Goal: Task Accomplishment & Management: Use online tool/utility

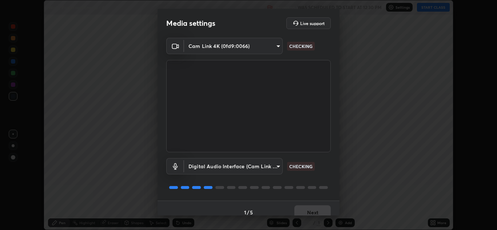
scroll to position [8, 0]
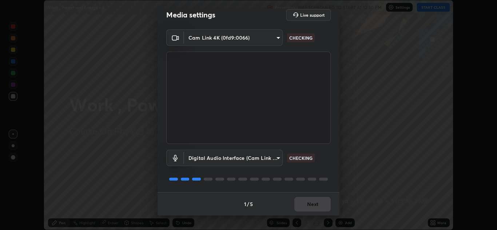
click at [268, 159] on body "Erase all Work , Power and Energy - 4 Recording WAS SCHEDULED TO START AT 12:30…" at bounding box center [248, 115] width 497 height 230
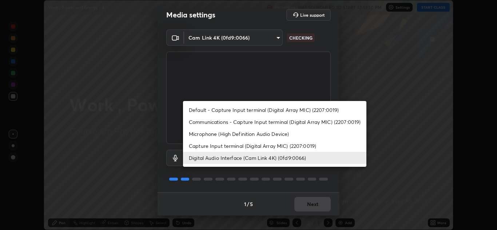
click at [256, 147] on li "Capture Input terminal (Digital Array MIC) (2207:0019)" at bounding box center [274, 146] width 183 height 12
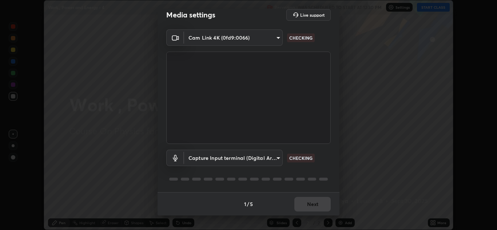
click at [272, 160] on body "Erase all Work , Power and Energy - 4 Recording WAS SCHEDULED TO START AT 12:30…" at bounding box center [248, 115] width 497 height 230
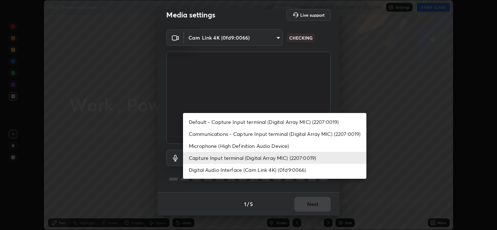
click at [262, 169] on li "Digital Audio Interface (Cam Link 4K) (0fd9:0066)" at bounding box center [274, 170] width 183 height 12
type input "982100a44dc612433311f36baf8083c9f9f1ec29e260bdb0d307f25265b6b0ac"
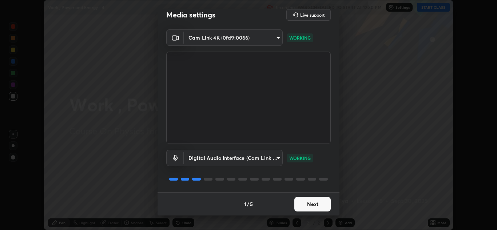
click at [317, 205] on button "Next" at bounding box center [312, 204] width 36 height 15
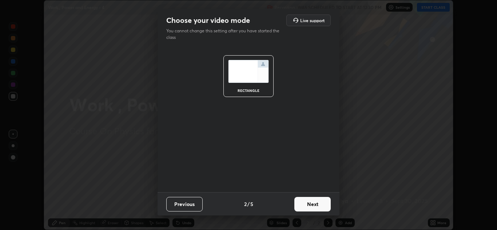
click at [319, 204] on button "Next" at bounding box center [312, 204] width 36 height 15
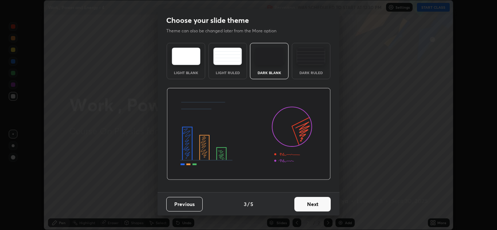
click at [323, 207] on button "Next" at bounding box center [312, 204] width 36 height 15
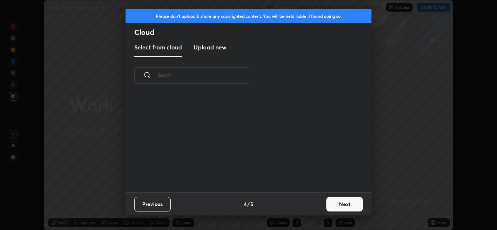
click at [340, 206] on button "Next" at bounding box center [344, 204] width 36 height 15
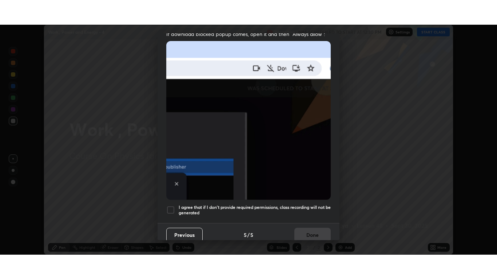
scroll to position [157, 0]
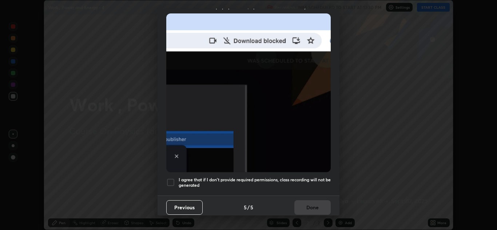
click at [312, 177] on h5 "I agree that if I don't provide required permissions, class recording will not …" at bounding box center [255, 182] width 152 height 11
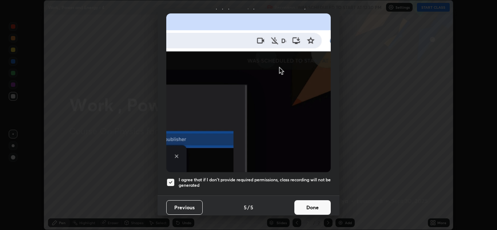
click at [316, 205] on button "Done" at bounding box center [312, 207] width 36 height 15
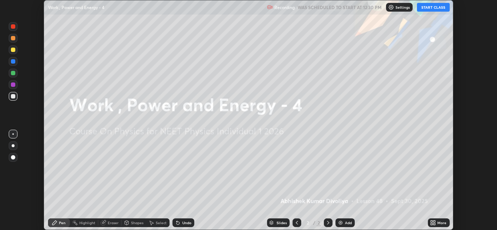
click at [438, 8] on button "START CLASS" at bounding box center [433, 7] width 33 height 9
click at [434, 224] on icon at bounding box center [434, 224] width 2 height 2
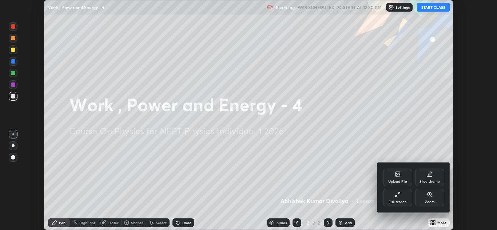
click at [397, 201] on div "Full screen" at bounding box center [398, 202] width 18 height 4
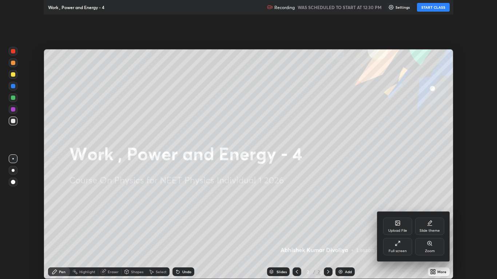
scroll to position [279, 497]
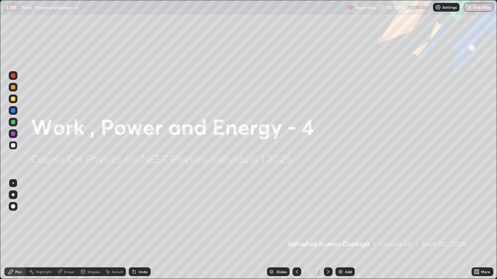
click at [13, 208] on div at bounding box center [13, 206] width 4 height 4
click at [14, 97] on div at bounding box center [13, 99] width 4 height 4
click at [343, 230] on img at bounding box center [341, 272] width 6 height 6
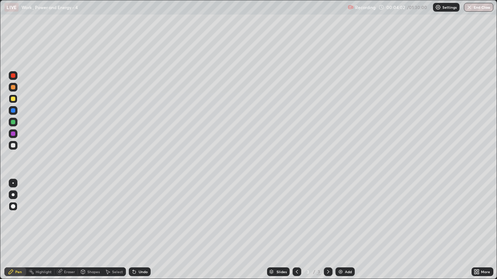
click at [12, 145] on div at bounding box center [13, 145] width 4 height 4
click at [94, 230] on div "Shapes" at bounding box center [90, 272] width 25 height 9
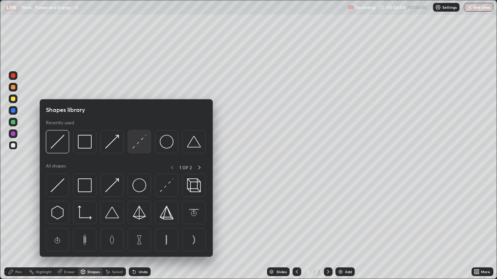
click at [143, 142] on img at bounding box center [139, 142] width 14 height 14
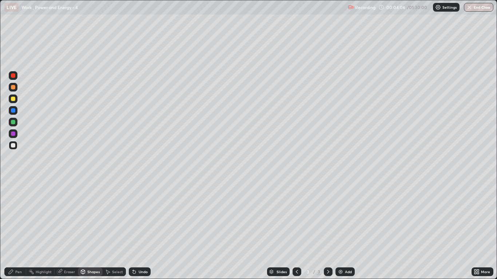
click at [21, 230] on div "Pen" at bounding box center [18, 272] width 7 height 4
click at [17, 123] on div at bounding box center [13, 122] width 9 height 9
click at [13, 99] on div at bounding box center [13, 99] width 4 height 4
click at [90, 230] on div "Shapes" at bounding box center [93, 272] width 12 height 4
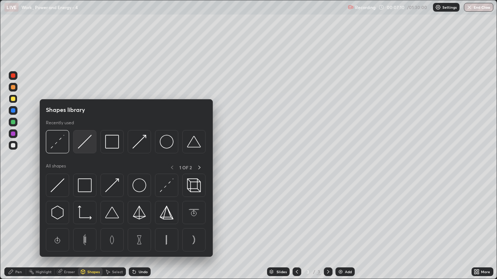
click at [79, 146] on img at bounding box center [85, 142] width 14 height 14
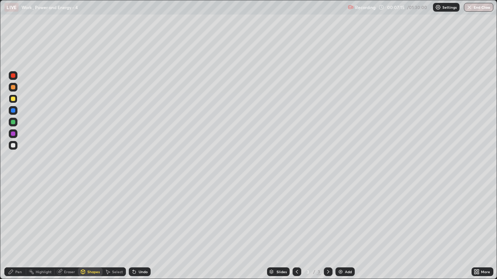
click at [17, 230] on div "Pen" at bounding box center [15, 272] width 22 height 9
click at [91, 230] on div "Shapes" at bounding box center [93, 272] width 12 height 4
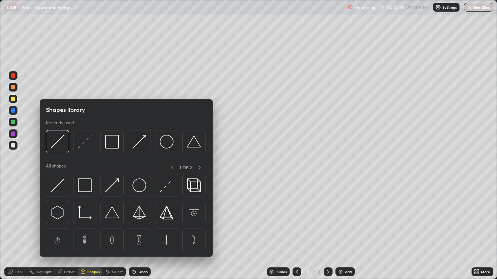
click at [91, 149] on div at bounding box center [84, 141] width 23 height 23
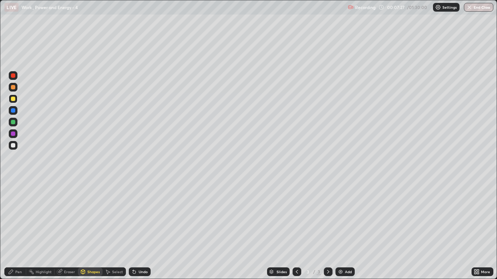
click at [91, 230] on div "Shapes" at bounding box center [93, 272] width 12 height 4
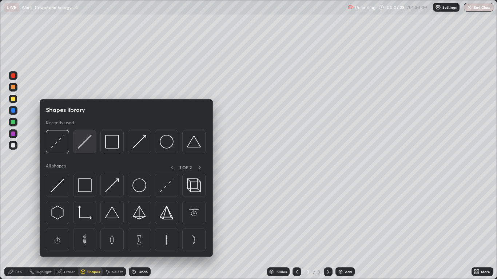
click at [85, 149] on div at bounding box center [84, 141] width 23 height 23
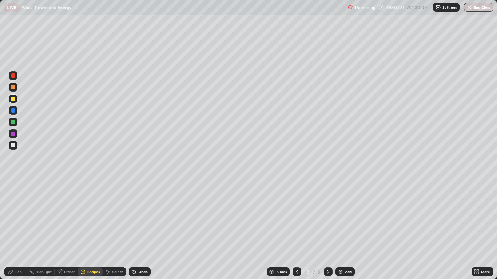
click at [20, 230] on div "Pen" at bounding box center [18, 272] width 7 height 4
click at [13, 146] on div at bounding box center [13, 145] width 4 height 4
click at [13, 124] on div at bounding box center [13, 122] width 4 height 4
click at [14, 147] on div at bounding box center [13, 145] width 4 height 4
click at [146, 230] on div "Undo" at bounding box center [143, 272] width 9 height 4
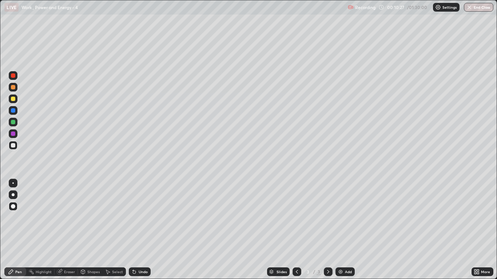
click at [14, 85] on div at bounding box center [13, 87] width 4 height 4
click at [89, 230] on div "Shapes" at bounding box center [93, 272] width 12 height 4
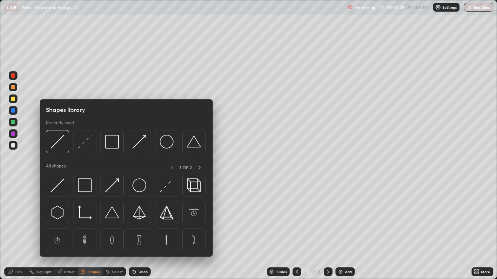
click at [135, 146] on img at bounding box center [139, 142] width 14 height 14
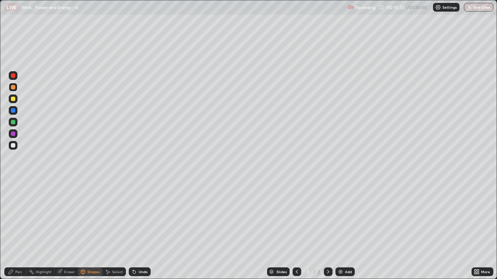
click at [91, 230] on div "Shapes" at bounding box center [93, 272] width 12 height 4
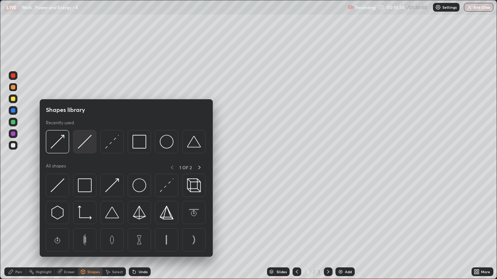
click at [87, 147] on img at bounding box center [85, 142] width 14 height 14
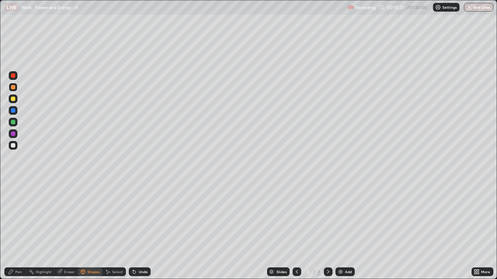
click at [21, 230] on div "Pen" at bounding box center [18, 272] width 7 height 4
click at [12, 124] on div at bounding box center [13, 122] width 4 height 4
click at [15, 145] on div at bounding box center [13, 145] width 4 height 4
click at [340, 230] on img at bounding box center [341, 272] width 6 height 6
click at [14, 100] on div at bounding box center [13, 99] width 4 height 4
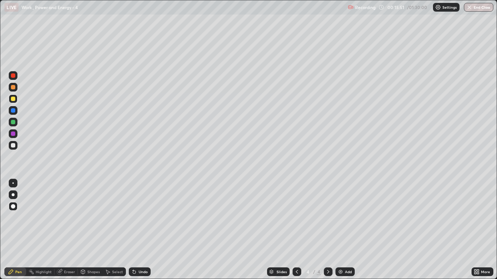
click at [92, 230] on div "Shapes" at bounding box center [90, 272] width 25 height 9
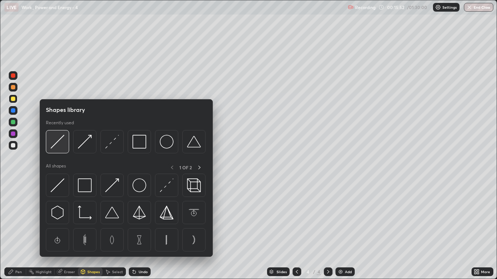
click at [65, 143] on div at bounding box center [57, 141] width 23 height 23
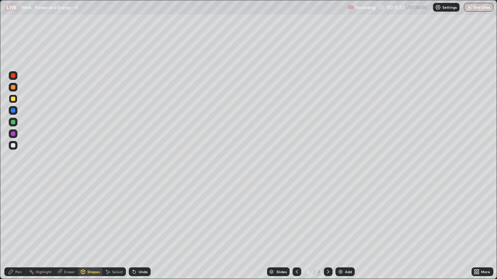
click at [13, 146] on div at bounding box center [13, 145] width 4 height 4
click at [21, 230] on div "Pen" at bounding box center [18, 272] width 7 height 4
click at [15, 88] on div at bounding box center [13, 87] width 4 height 4
click at [15, 147] on div at bounding box center [13, 145] width 4 height 4
click at [14, 125] on div at bounding box center [13, 122] width 9 height 9
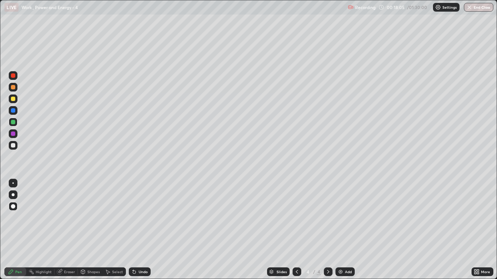
click at [13, 147] on div at bounding box center [13, 145] width 4 height 4
click at [16, 147] on div at bounding box center [13, 145] width 9 height 9
click at [295, 230] on icon at bounding box center [297, 272] width 6 height 6
click at [329, 230] on icon at bounding box center [328, 272] width 6 height 6
click at [15, 88] on div at bounding box center [13, 87] width 4 height 4
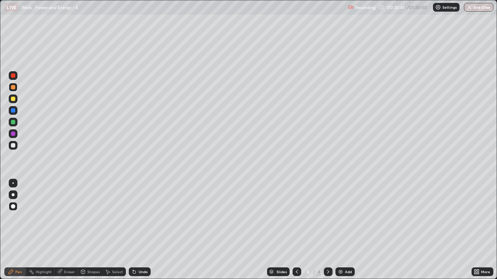
click at [12, 147] on div at bounding box center [13, 145] width 4 height 4
click at [339, 230] on img at bounding box center [341, 272] width 6 height 6
click at [13, 100] on div at bounding box center [13, 99] width 4 height 4
click at [13, 147] on div at bounding box center [13, 145] width 4 height 4
click at [12, 122] on div at bounding box center [13, 122] width 4 height 4
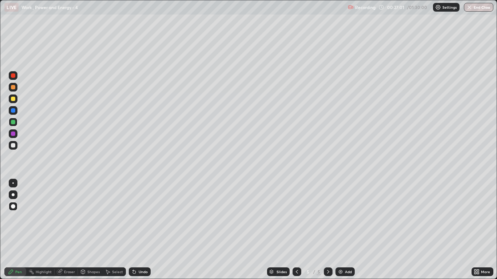
click at [10, 90] on div at bounding box center [13, 87] width 9 height 9
click at [88, 230] on div "Shapes" at bounding box center [93, 272] width 12 height 4
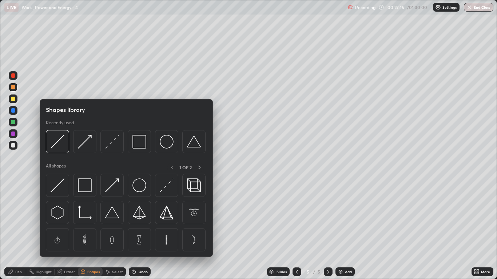
click at [113, 147] on img at bounding box center [112, 142] width 14 height 14
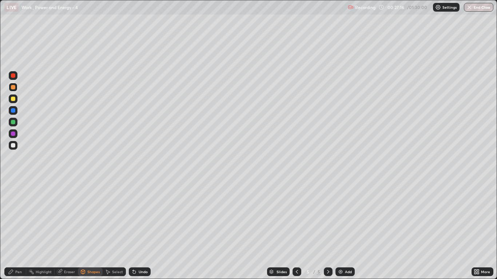
click at [14, 79] on div at bounding box center [13, 75] width 9 height 9
click at [18, 230] on div "Pen" at bounding box center [18, 272] width 7 height 4
click at [141, 230] on div "Undo" at bounding box center [143, 272] width 9 height 4
click at [90, 230] on div "Shapes" at bounding box center [93, 272] width 12 height 4
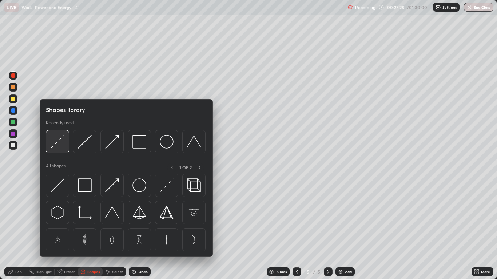
click at [57, 147] on img at bounding box center [58, 142] width 14 height 14
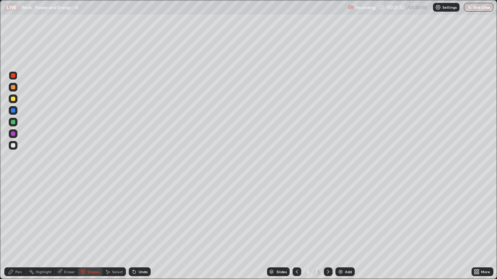
click at [17, 230] on div "Pen" at bounding box center [15, 272] width 22 height 9
click at [12, 146] on div at bounding box center [13, 145] width 4 height 4
click at [13, 123] on div at bounding box center [13, 122] width 4 height 4
click at [16, 147] on div at bounding box center [13, 145] width 9 height 9
click at [143, 230] on div "Undo" at bounding box center [143, 272] width 9 height 4
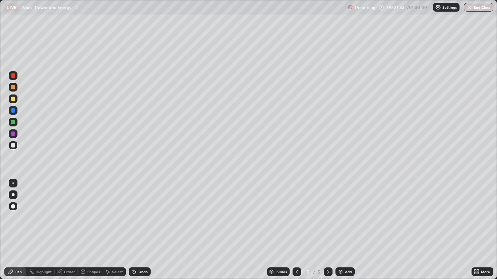
click at [141, 230] on div "Undo" at bounding box center [143, 272] width 9 height 4
click at [339, 230] on img at bounding box center [341, 272] width 6 height 6
click at [13, 102] on div at bounding box center [13, 99] width 9 height 9
click at [16, 121] on div at bounding box center [13, 122] width 9 height 9
click at [87, 230] on div "Shapes" at bounding box center [93, 272] width 12 height 4
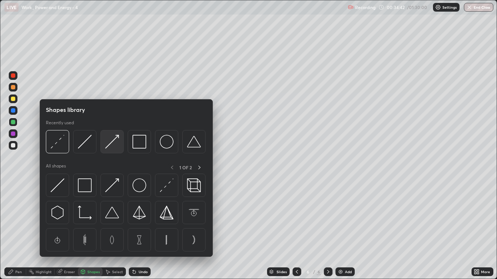
click at [115, 146] on img at bounding box center [112, 142] width 14 height 14
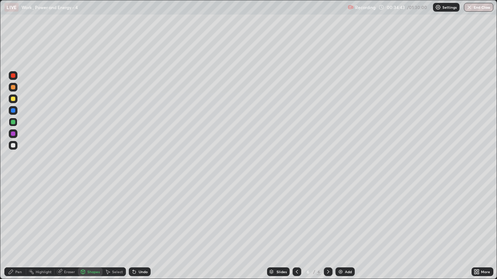
click at [12, 146] on div at bounding box center [13, 145] width 4 height 4
click at [21, 230] on div "Pen" at bounding box center [18, 272] width 7 height 4
click at [89, 230] on div "Shapes" at bounding box center [90, 272] width 25 height 9
click at [90, 230] on div "Shapes" at bounding box center [90, 272] width 25 height 9
click at [20, 230] on div "Pen" at bounding box center [18, 272] width 7 height 4
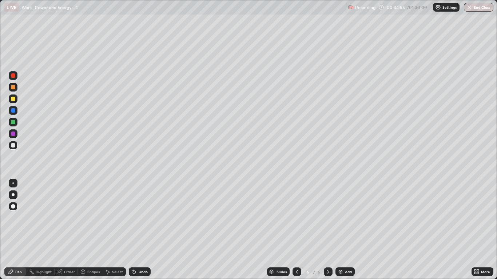
click at [77, 230] on div at bounding box center [77, 272] width 0 height 6
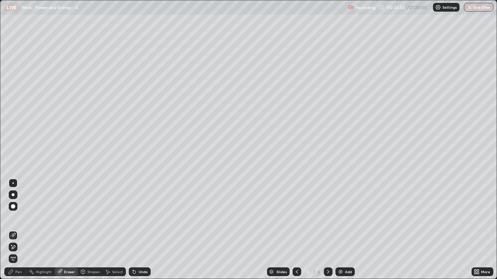
click at [89, 230] on div "Shapes" at bounding box center [93, 272] width 12 height 4
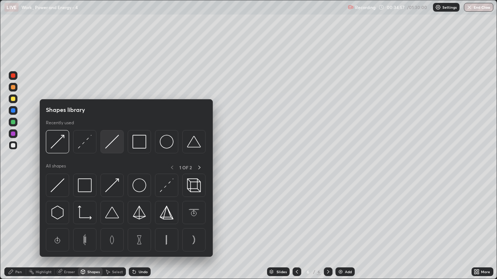
click at [115, 141] on img at bounding box center [112, 142] width 14 height 14
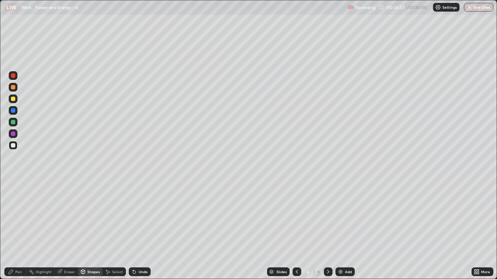
click at [15, 123] on div at bounding box center [13, 122] width 4 height 4
click at [93, 230] on div "Shapes" at bounding box center [93, 272] width 12 height 4
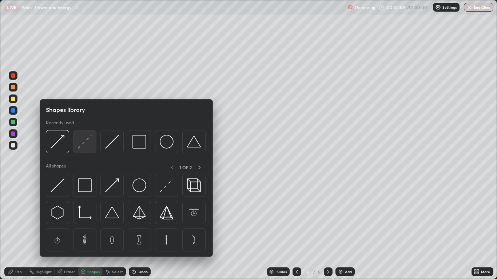
click at [89, 146] on img at bounding box center [85, 142] width 14 height 14
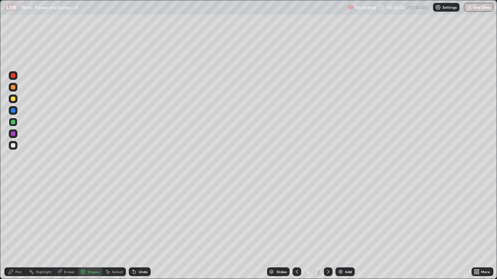
click at [19, 230] on div "Pen" at bounding box center [18, 272] width 7 height 4
click at [12, 148] on div at bounding box center [13, 145] width 9 height 9
click at [13, 99] on div at bounding box center [13, 99] width 4 height 4
click at [13, 146] on div at bounding box center [13, 145] width 4 height 4
click at [342, 230] on img at bounding box center [341, 272] width 6 height 6
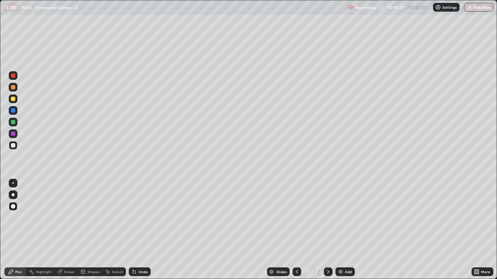
click at [13, 100] on div at bounding box center [13, 99] width 4 height 4
click at [14, 147] on div at bounding box center [13, 145] width 4 height 4
click at [13, 123] on div at bounding box center [13, 122] width 4 height 4
click at [14, 133] on div at bounding box center [13, 134] width 4 height 4
click at [17, 147] on div at bounding box center [13, 145] width 9 height 9
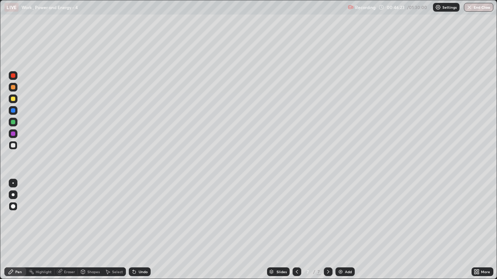
click at [340, 230] on img at bounding box center [341, 272] width 6 height 6
click at [14, 99] on div at bounding box center [13, 99] width 4 height 4
click at [143, 230] on div "Undo" at bounding box center [143, 272] width 9 height 4
click at [142, 230] on div "Undo" at bounding box center [143, 272] width 9 height 4
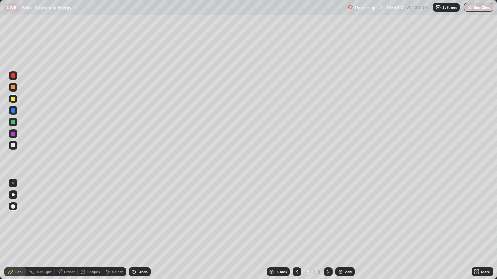
click at [13, 88] on div at bounding box center [13, 87] width 4 height 4
click at [142, 230] on div "Undo" at bounding box center [143, 272] width 9 height 4
click at [143, 230] on div "Undo" at bounding box center [143, 272] width 9 height 4
click at [13, 76] on div at bounding box center [13, 75] width 4 height 4
click at [14, 145] on div at bounding box center [13, 145] width 4 height 4
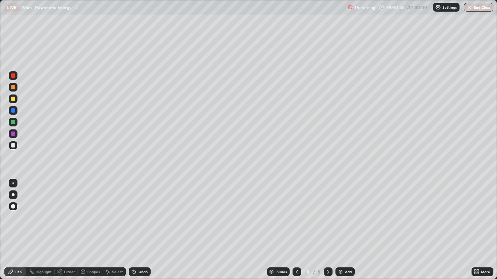
click at [13, 122] on div at bounding box center [13, 122] width 4 height 4
click at [12, 147] on div at bounding box center [13, 145] width 4 height 4
click at [345, 230] on div "Add" at bounding box center [344, 272] width 19 height 9
click at [13, 99] on div at bounding box center [13, 99] width 4 height 4
click at [92, 230] on div "Shapes" at bounding box center [90, 272] width 25 height 9
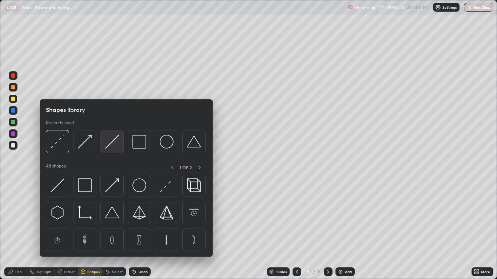
click at [116, 147] on img at bounding box center [112, 142] width 14 height 14
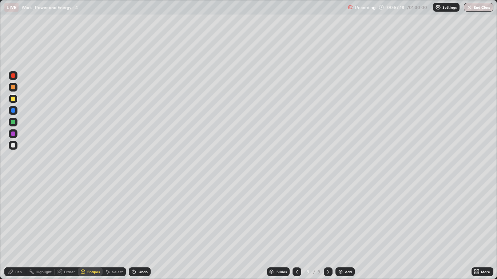
click at [20, 230] on div "Pen" at bounding box center [15, 272] width 22 height 9
click at [92, 230] on div "Shapes" at bounding box center [93, 272] width 12 height 4
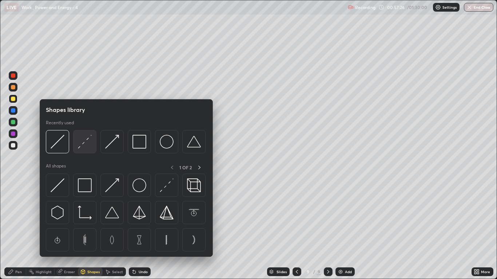
click at [83, 146] on img at bounding box center [85, 142] width 14 height 14
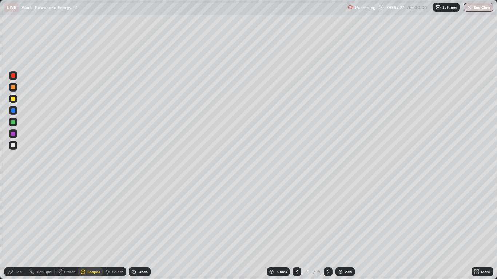
click at [13, 125] on div at bounding box center [13, 122] width 9 height 9
click at [19, 230] on div "Pen" at bounding box center [18, 272] width 7 height 4
click at [93, 230] on div "Shapes" at bounding box center [90, 272] width 25 height 9
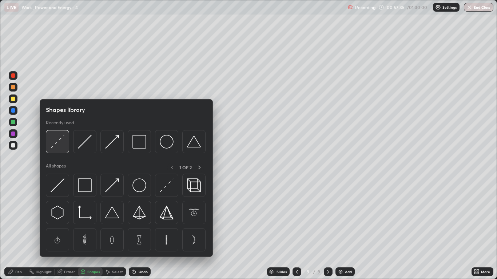
click at [64, 147] on img at bounding box center [58, 142] width 14 height 14
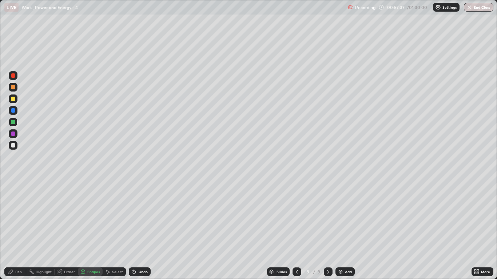
click at [19, 230] on div "Pen" at bounding box center [15, 272] width 22 height 9
click at [13, 145] on div at bounding box center [13, 145] width 4 height 4
click at [94, 230] on div "Shapes" at bounding box center [93, 272] width 12 height 4
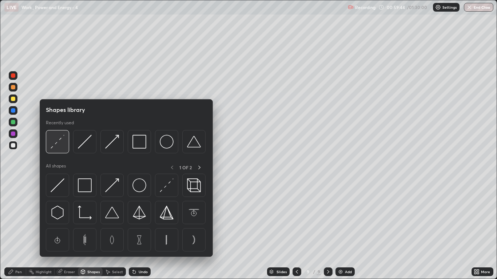
click at [63, 148] on img at bounding box center [58, 142] width 14 height 14
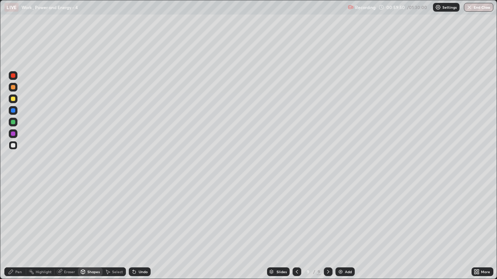
click at [13, 102] on div at bounding box center [13, 99] width 9 height 9
click at [90, 230] on div "Shapes" at bounding box center [90, 272] width 25 height 9
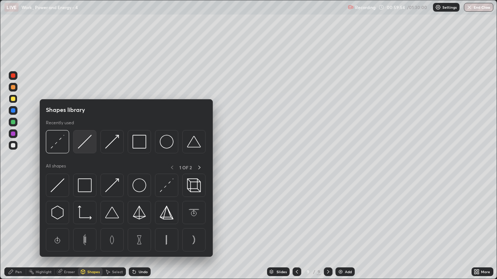
click at [91, 144] on img at bounding box center [85, 142] width 14 height 14
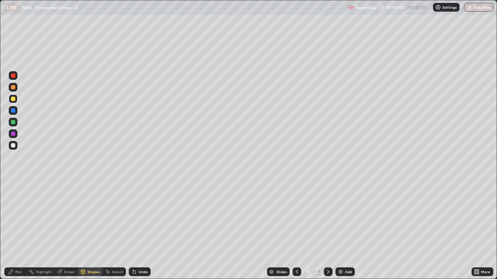
click at [21, 230] on div "Pen" at bounding box center [18, 272] width 7 height 4
click at [13, 144] on div at bounding box center [13, 145] width 4 height 4
click at [95, 230] on div "Shapes" at bounding box center [93, 272] width 12 height 4
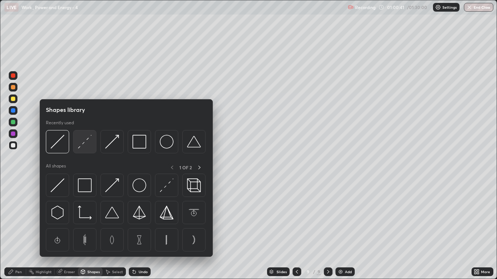
click at [88, 144] on img at bounding box center [85, 142] width 14 height 14
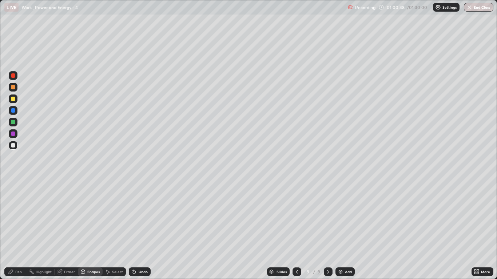
click at [18, 230] on div "Pen" at bounding box center [18, 272] width 7 height 4
click at [15, 87] on div at bounding box center [13, 87] width 4 height 4
click at [92, 230] on div "Shapes" at bounding box center [93, 272] width 12 height 4
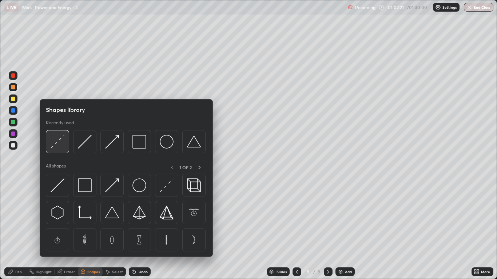
click at [60, 150] on div at bounding box center [57, 141] width 23 height 23
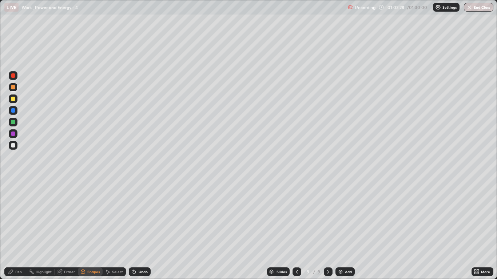
click at [17, 230] on div "Pen" at bounding box center [18, 272] width 7 height 4
click at [12, 147] on div at bounding box center [13, 145] width 4 height 4
click at [343, 230] on img at bounding box center [341, 272] width 6 height 6
click at [16, 99] on div at bounding box center [13, 99] width 9 height 9
click at [13, 98] on div at bounding box center [13, 99] width 4 height 4
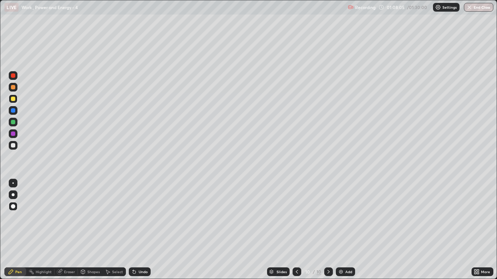
click at [13, 147] on div at bounding box center [13, 145] width 4 height 4
click at [13, 123] on div at bounding box center [13, 122] width 4 height 4
click at [13, 146] on div at bounding box center [13, 145] width 4 height 4
click at [14, 87] on div at bounding box center [13, 87] width 4 height 4
click at [13, 145] on div at bounding box center [13, 145] width 4 height 4
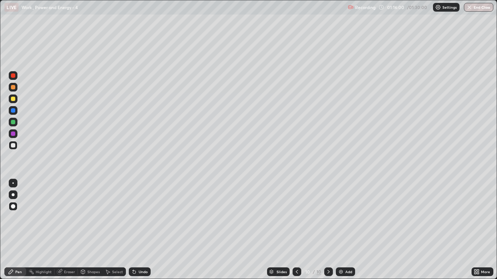
click at [14, 122] on div at bounding box center [13, 122] width 4 height 4
click at [93, 230] on div "Shapes" at bounding box center [93, 272] width 12 height 4
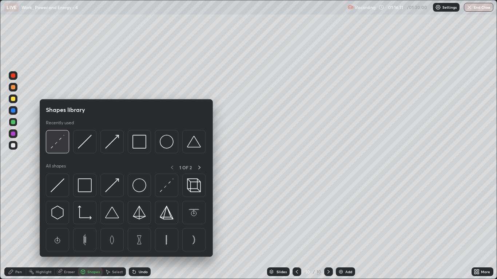
click at [60, 151] on div at bounding box center [57, 141] width 23 height 23
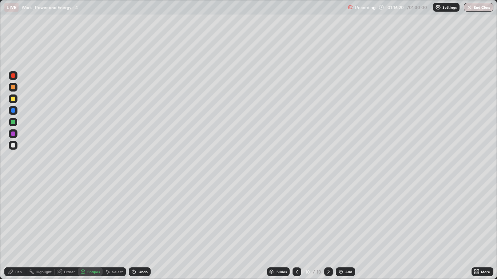
click at [94, 230] on div "Shapes" at bounding box center [93, 272] width 12 height 4
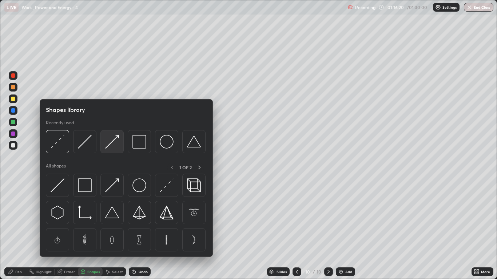
click at [111, 146] on img at bounding box center [112, 142] width 14 height 14
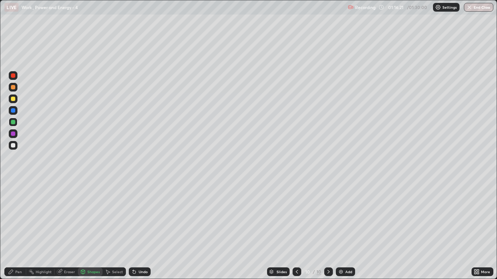
click at [14, 147] on div at bounding box center [13, 145] width 4 height 4
click at [12, 230] on icon at bounding box center [11, 272] width 4 height 4
click at [342, 230] on img at bounding box center [341, 272] width 6 height 6
click at [13, 99] on div at bounding box center [13, 99] width 4 height 4
click at [13, 148] on div at bounding box center [13, 145] width 9 height 9
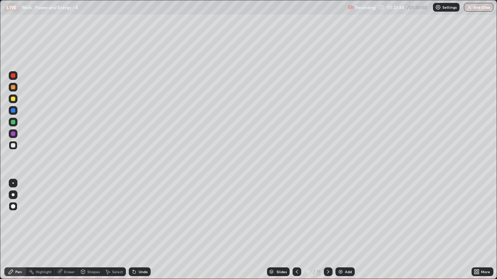
click at [9, 125] on div at bounding box center [13, 122] width 9 height 9
click at [13, 112] on div at bounding box center [13, 110] width 4 height 4
click at [15, 122] on div at bounding box center [13, 122] width 4 height 4
click at [14, 144] on div at bounding box center [13, 145] width 4 height 4
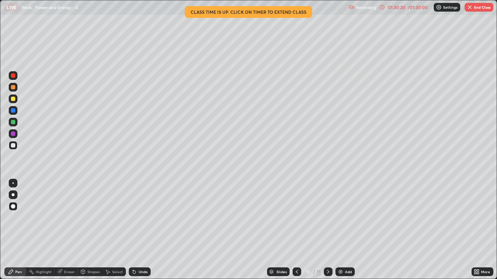
click at [344, 230] on div "Add" at bounding box center [344, 272] width 19 height 9
click at [13, 99] on div at bounding box center [13, 99] width 4 height 4
click at [16, 124] on div at bounding box center [13, 122] width 9 height 9
click at [16, 146] on div at bounding box center [13, 145] width 9 height 9
click at [479, 4] on button "End Class" at bounding box center [479, 7] width 29 height 9
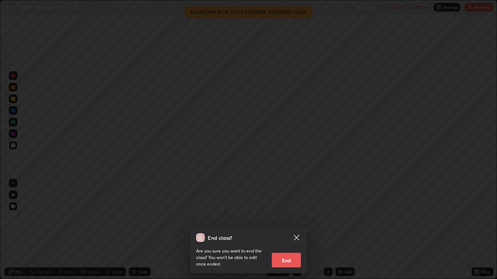
click at [278, 230] on button "End" at bounding box center [286, 260] width 29 height 15
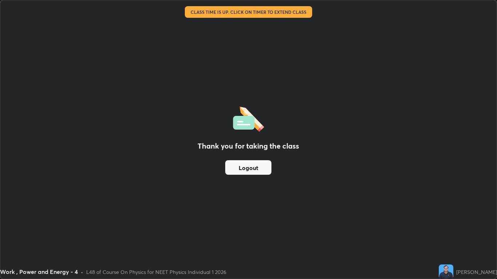
click at [251, 167] on button "Logout" at bounding box center [248, 167] width 46 height 15
